Goal: Entertainment & Leisure: Browse casually

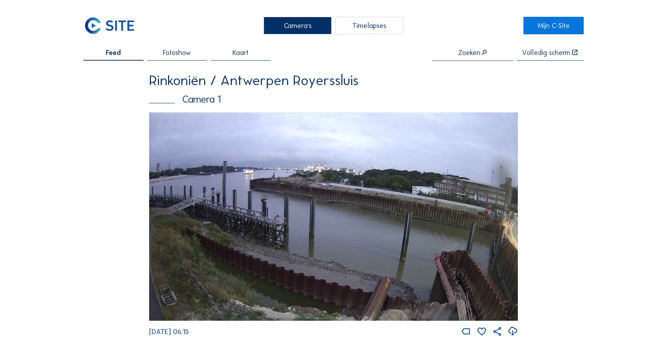
scroll to position [561, 0]
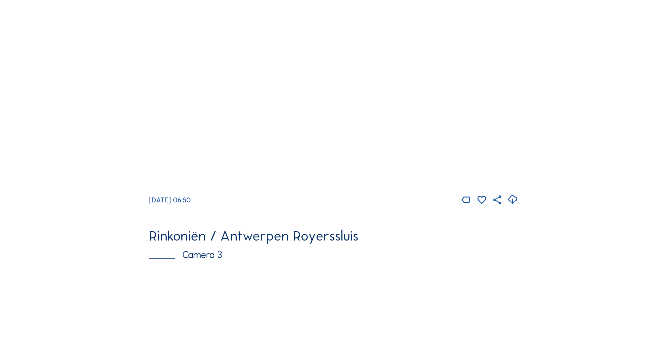
scroll to position [561, 0]
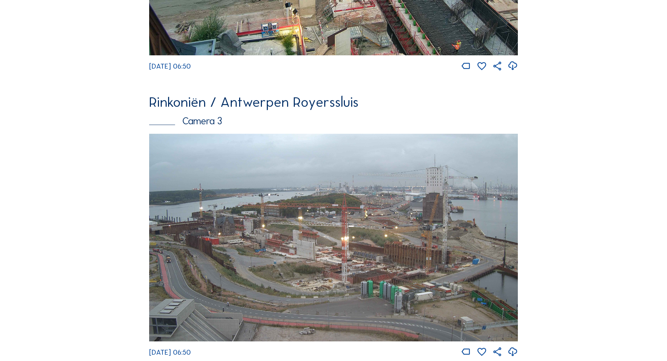
click at [323, 258] on img at bounding box center [333, 238] width 369 height 208
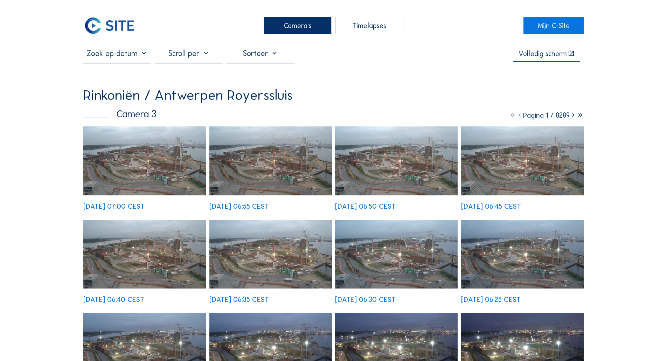
click at [173, 134] on img at bounding box center [144, 160] width 123 height 69
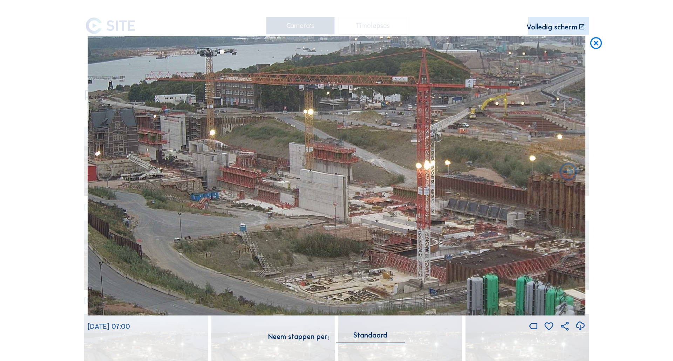
click at [592, 43] on icon at bounding box center [596, 43] width 14 height 15
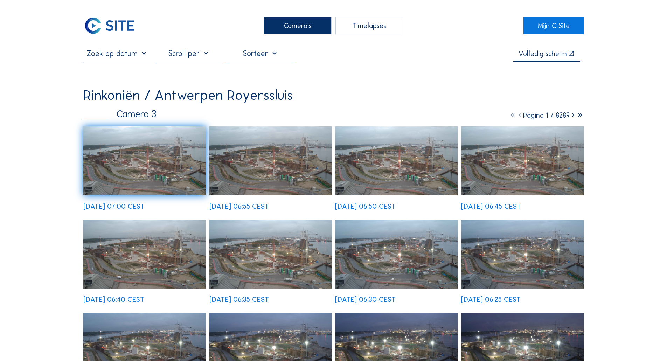
click at [306, 28] on div "Camera's" at bounding box center [298, 26] width 68 height 18
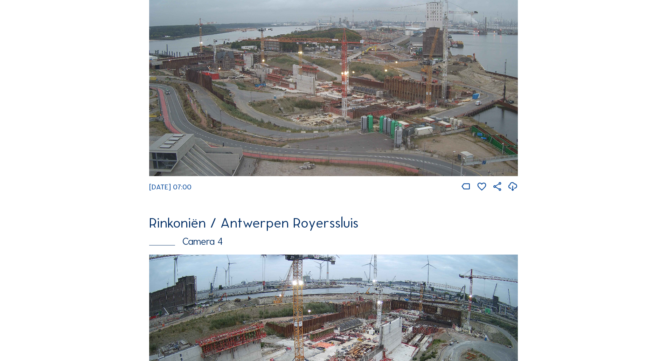
scroll to position [876, 0]
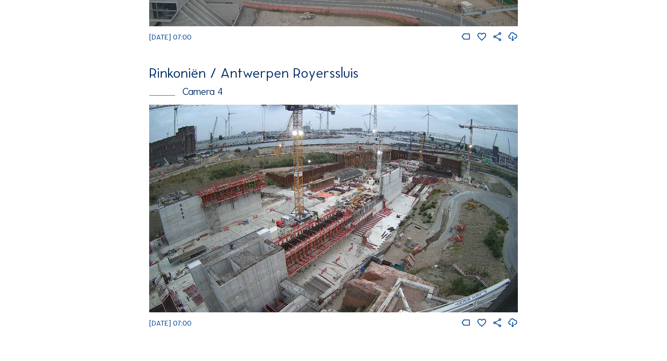
click at [410, 183] on img at bounding box center [333, 209] width 369 height 208
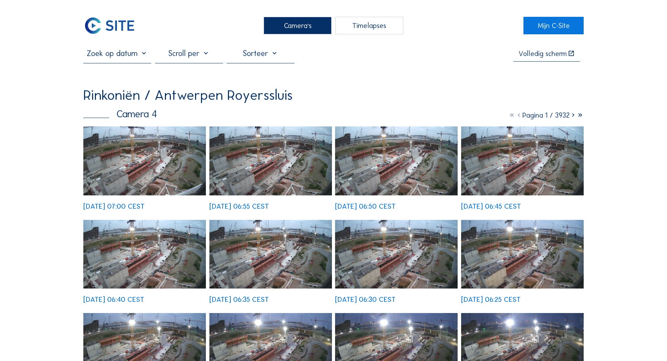
click at [126, 220] on div "Mo 18 Aug 2025 06:40 CEST" at bounding box center [144, 261] width 123 height 83
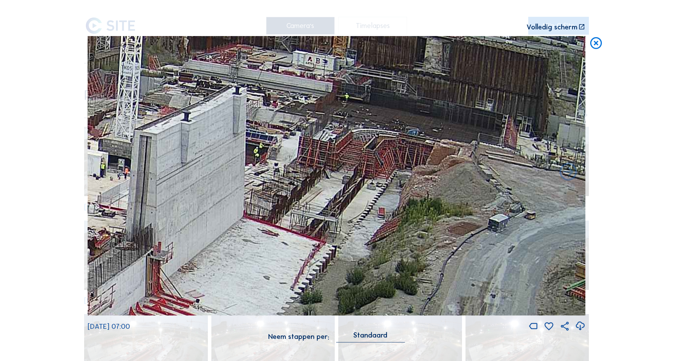
click at [597, 44] on icon at bounding box center [596, 43] width 14 height 15
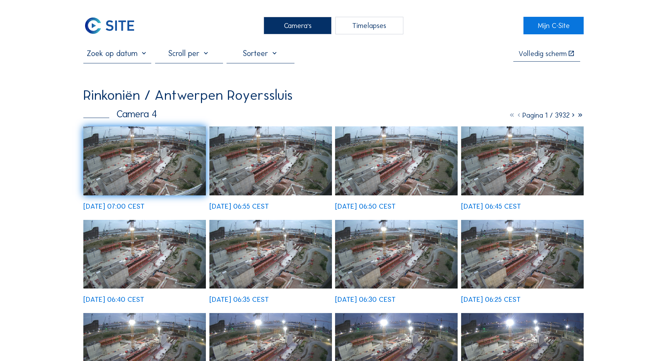
click at [136, 165] on img at bounding box center [144, 160] width 123 height 69
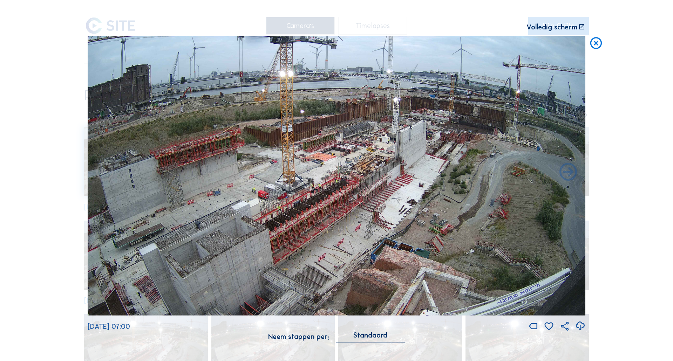
click at [280, 211] on img at bounding box center [337, 176] width 498 height 280
click at [596, 44] on icon at bounding box center [596, 43] width 14 height 15
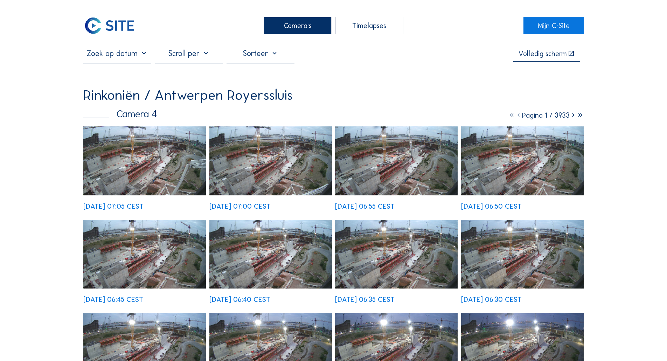
click at [146, 151] on img at bounding box center [144, 160] width 123 height 69
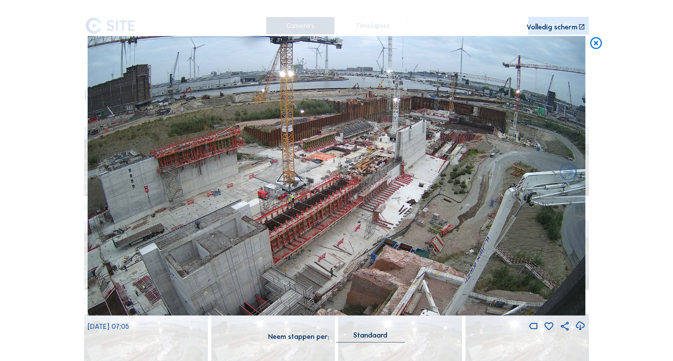
click at [594, 47] on icon at bounding box center [596, 43] width 14 height 15
